Goal: Task Accomplishment & Management: Manage account settings

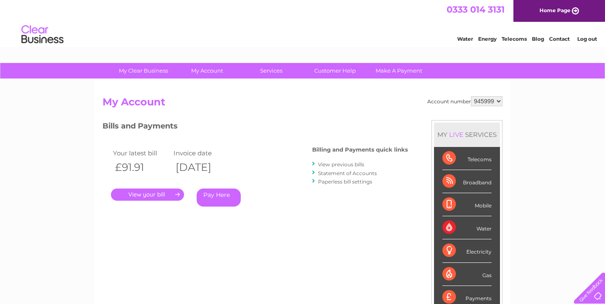
click at [343, 164] on link "View previous bills" at bounding box center [341, 164] width 46 height 6
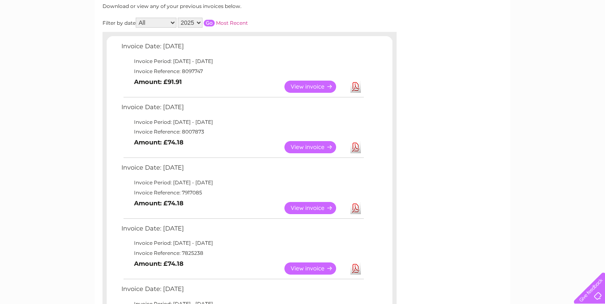
scroll to position [114, 0]
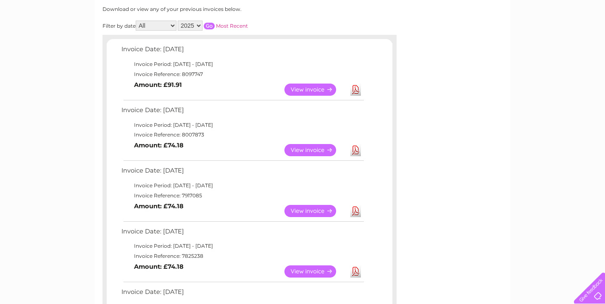
click at [322, 147] on link "View" at bounding box center [315, 150] width 62 height 12
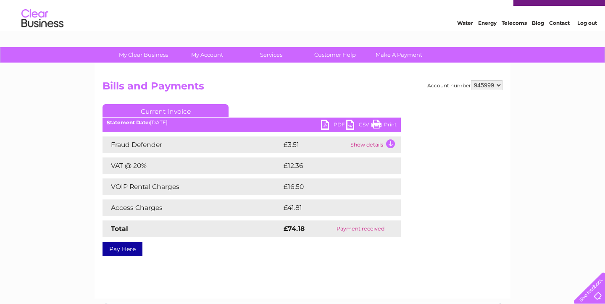
scroll to position [17, 0]
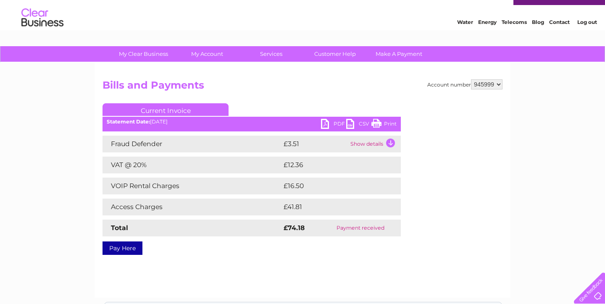
click at [332, 120] on link "PDF" at bounding box center [333, 125] width 25 height 12
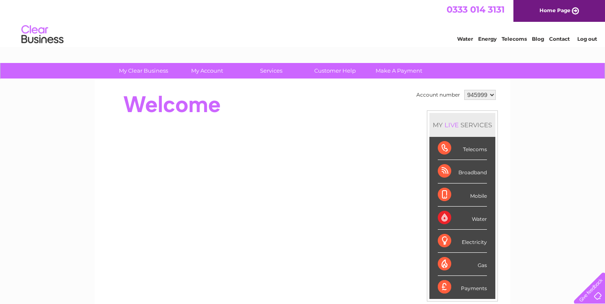
click at [587, 40] on link "Log out" at bounding box center [587, 39] width 20 height 6
